Goal: Task Accomplishment & Management: Use online tool/utility

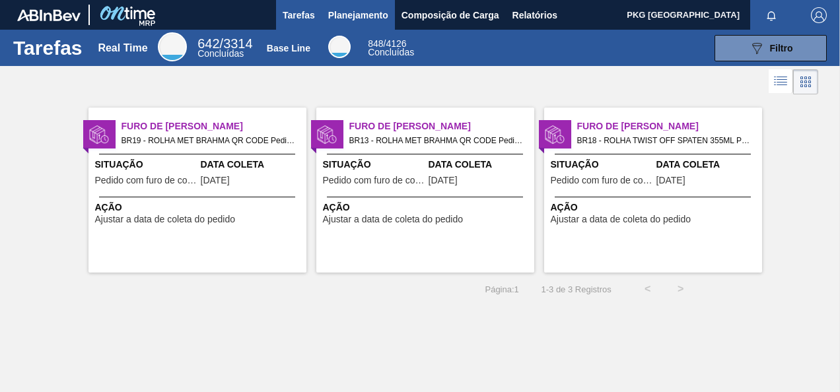
click at [338, 11] on span "Planejamento" at bounding box center [358, 15] width 60 height 16
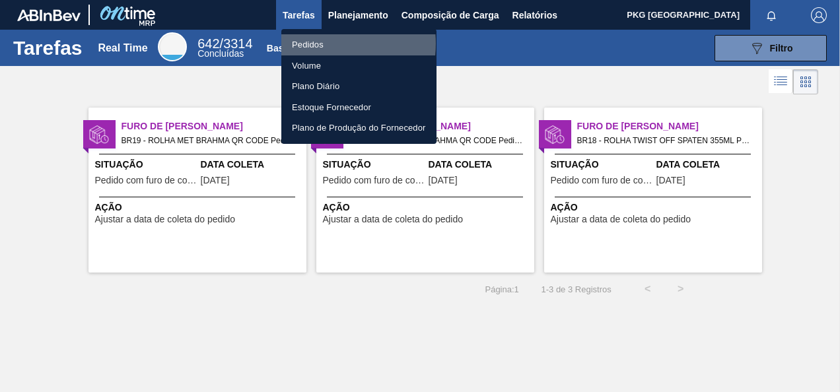
click at [318, 44] on li "Pedidos" at bounding box center [358, 44] width 155 height 21
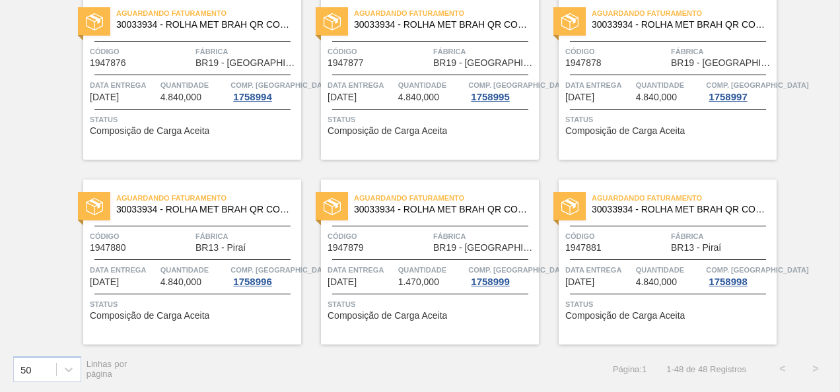
scroll to position [2713, 0]
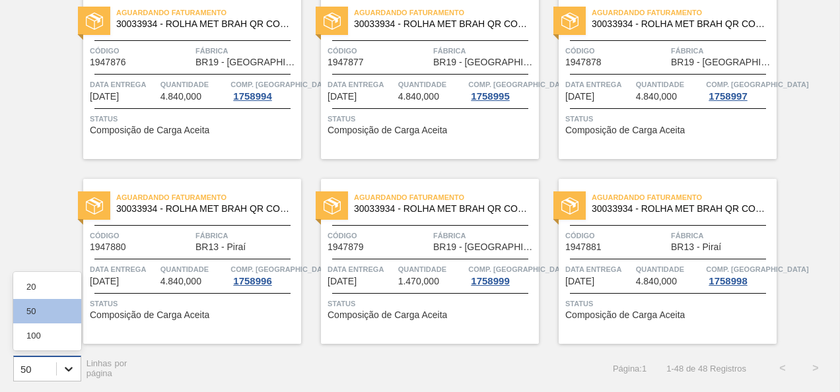
click at [66, 368] on icon at bounding box center [68, 369] width 13 height 13
click at [55, 330] on div "100" at bounding box center [47, 336] width 68 height 24
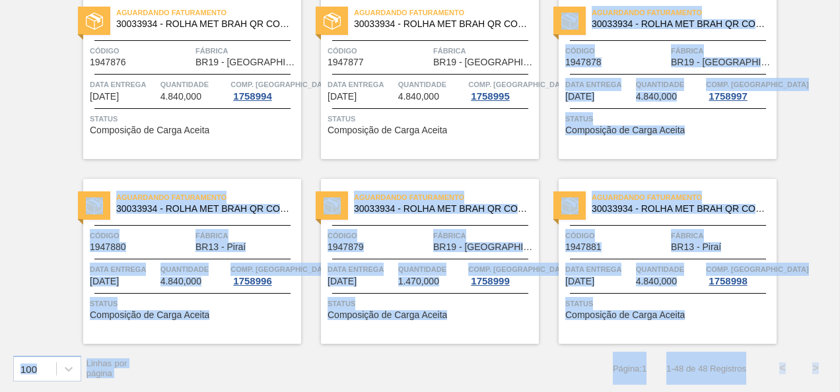
drag, startPoint x: 836, startPoint y: 359, endPoint x: 823, endPoint y: 46, distance: 313.4
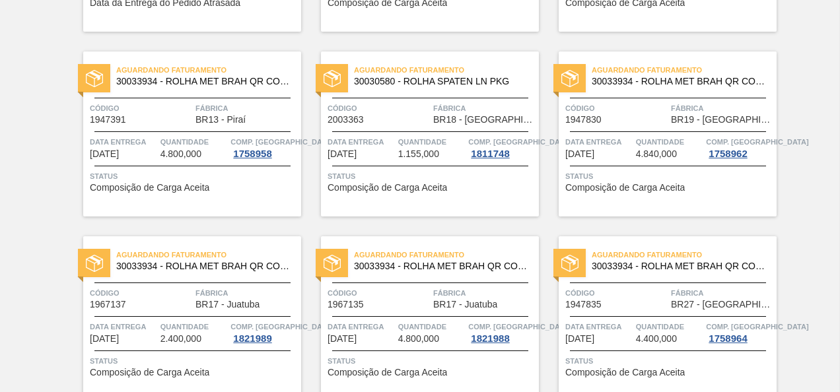
scroll to position [0, 0]
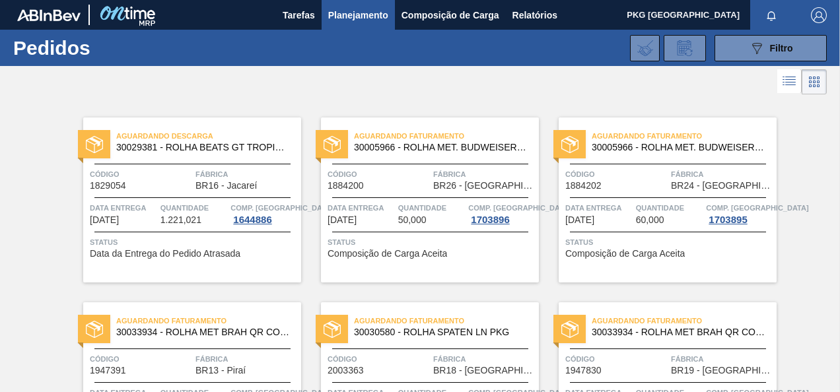
click at [394, 73] on div at bounding box center [420, 82] width 840 height 32
click at [369, 9] on span "Planejamento" at bounding box center [358, 15] width 60 height 16
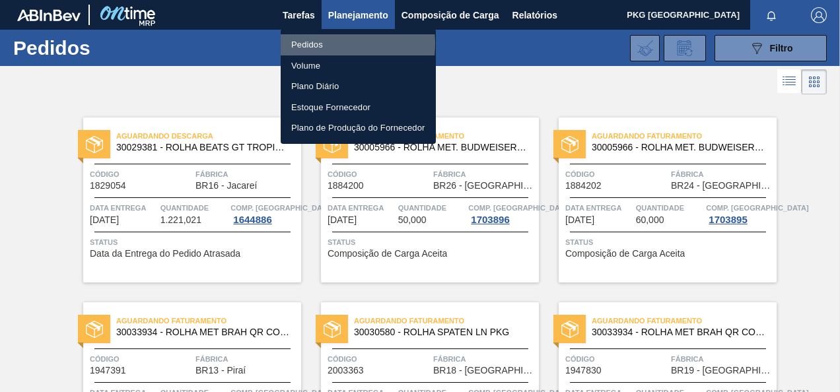
click at [307, 44] on li "Pedidos" at bounding box center [358, 44] width 155 height 21
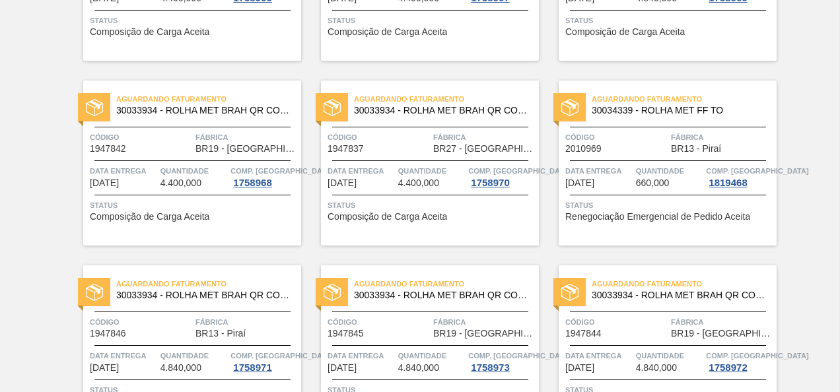
scroll to position [991, 0]
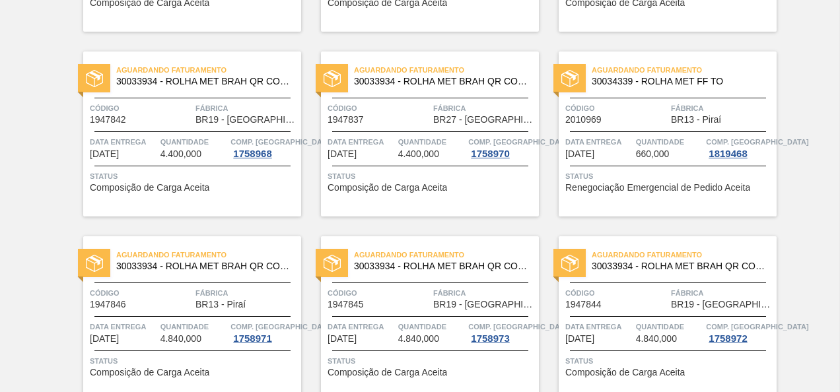
click at [676, 82] on span "30034339 - ROLHA MET FF TO" at bounding box center [679, 82] width 174 height 10
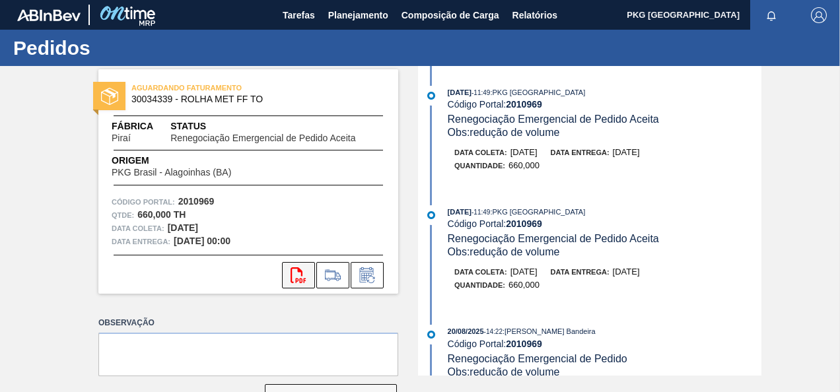
click at [293, 276] on icon "svg{fill:#ff0000}" at bounding box center [299, 276] width 16 height 16
